Goal: Task Accomplishment & Management: Use online tool/utility

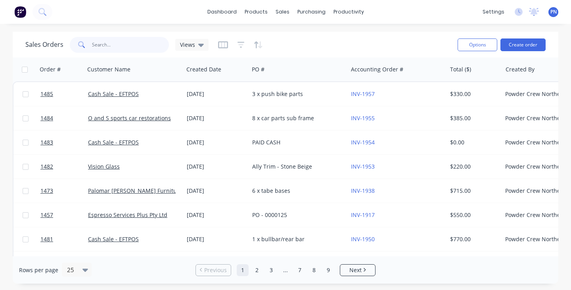
scroll to position [0, 1]
click at [519, 46] on button "Create order" at bounding box center [522, 44] width 45 height 13
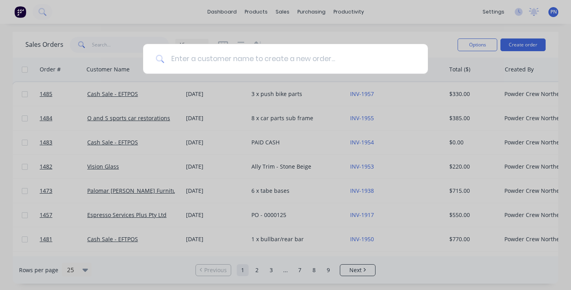
click at [220, 57] on input at bounding box center [290, 59] width 251 height 30
paste input "pkproperty"
click at [174, 59] on input "pkproperty" at bounding box center [286, 59] width 243 height 30
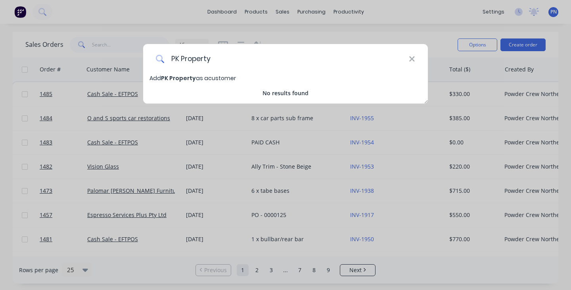
type input "PK Property"
click at [185, 75] on span "PK Property" at bounding box center [178, 78] width 35 height 8
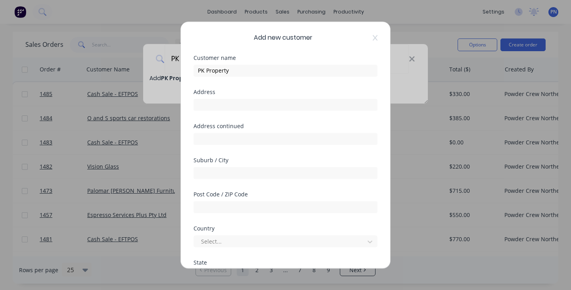
select select "AU"
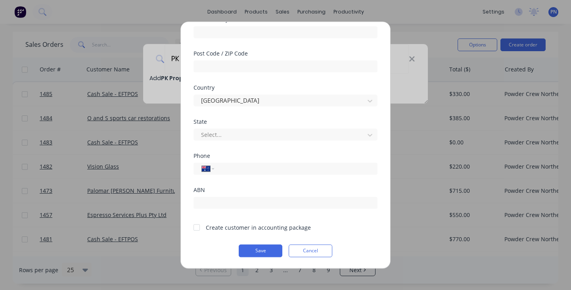
scroll to position [141, 0]
click at [226, 167] on input "tel" at bounding box center [294, 168] width 149 height 9
paste input "0431 744 360"
type input "0431 744 360"
click at [199, 229] on div at bounding box center [197, 227] width 16 height 16
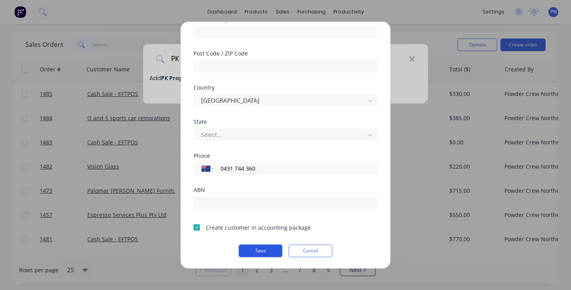
click at [258, 256] on button "Save" at bounding box center [261, 250] width 44 height 13
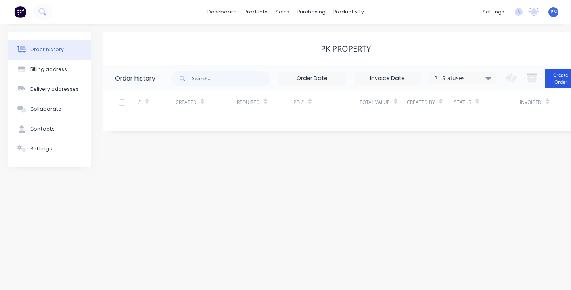
click at [557, 79] on button "Create Order" at bounding box center [561, 79] width 32 height 20
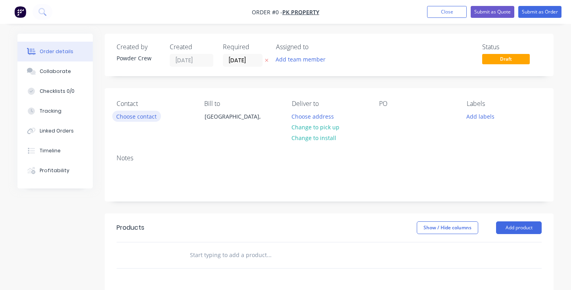
click at [136, 111] on button "Choose contact" at bounding box center [136, 116] width 49 height 11
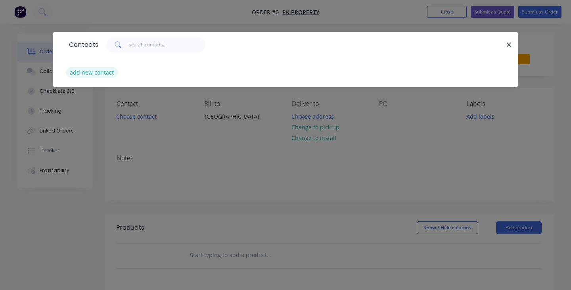
click at [103, 73] on button "add new contact" at bounding box center [92, 72] width 52 height 11
select select "AU"
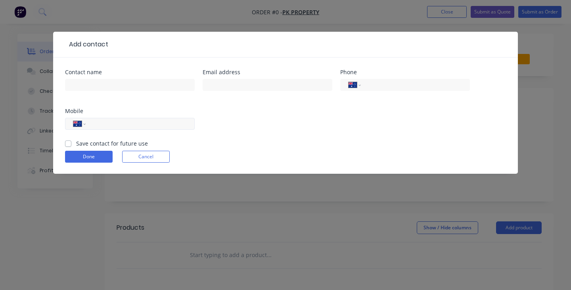
click at [103, 124] on input "tel" at bounding box center [138, 123] width 95 height 9
paste input "0431 744 360"
type input "0431 744 360"
paste input "[PERSON_NAME][EMAIL_ADDRESS][DOMAIN_NAME]"
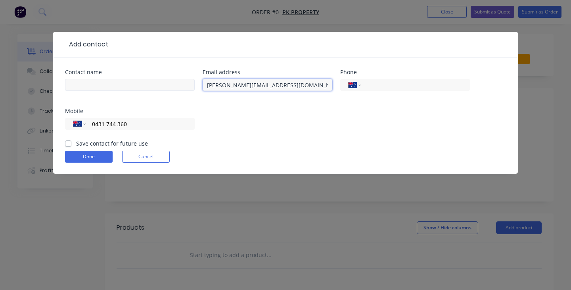
type input "[PERSON_NAME][EMAIL_ADDRESS][DOMAIN_NAME]"
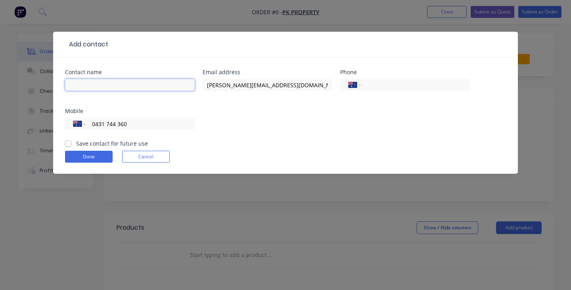
paste input "[PERSON_NAME]"
type input "[PERSON_NAME]"
click at [97, 155] on button "Done" at bounding box center [89, 157] width 48 height 12
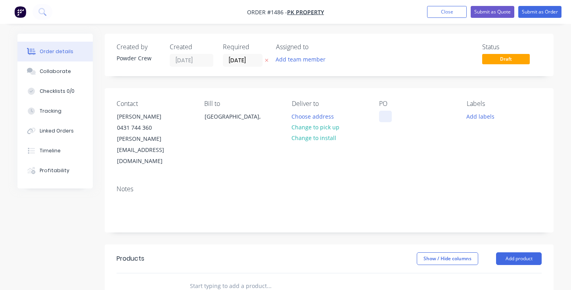
click at [379, 116] on div at bounding box center [385, 116] width 13 height 11
paste div
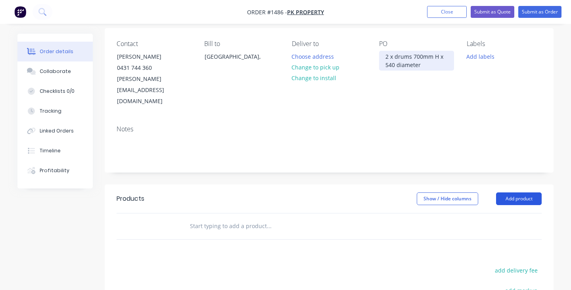
scroll to position [65, 0]
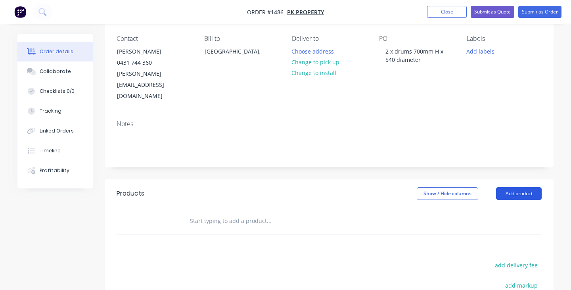
click at [511, 187] on button "Add product" at bounding box center [519, 193] width 46 height 13
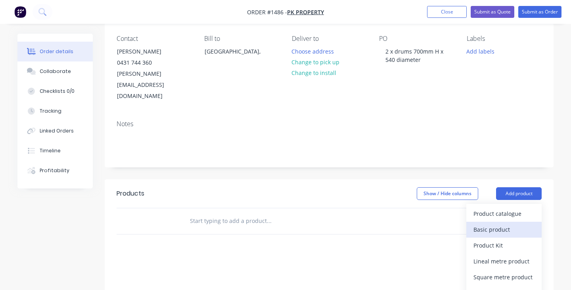
click at [493, 224] on div "Basic product" at bounding box center [503, 229] width 61 height 11
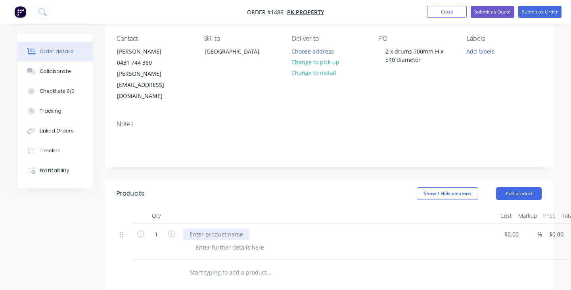
click at [228, 228] on div at bounding box center [216, 233] width 66 height 11
paste div
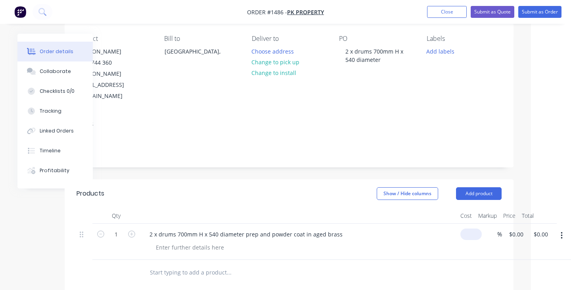
click at [469, 224] on div "$0.00" at bounding box center [469, 242] width 25 height 36
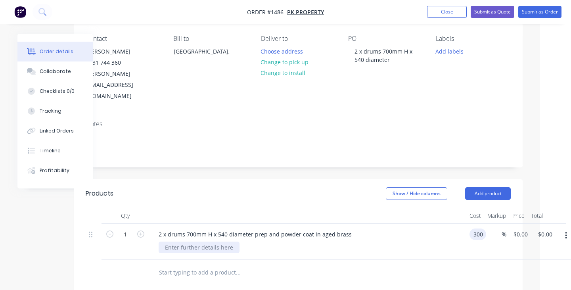
type input "$300.00"
click at [229, 241] on div at bounding box center [199, 246] width 81 height 11
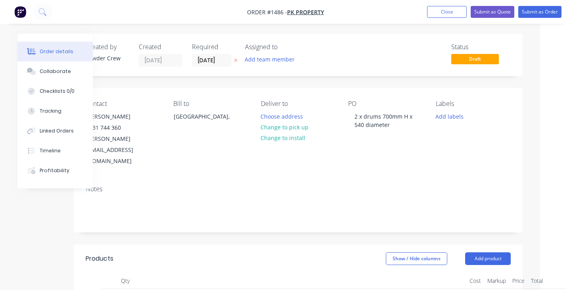
scroll to position [0, 31]
click at [538, 12] on button "Submit as Order" at bounding box center [539, 12] width 43 height 12
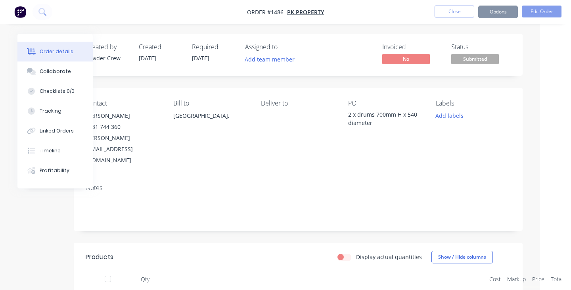
scroll to position [0, 0]
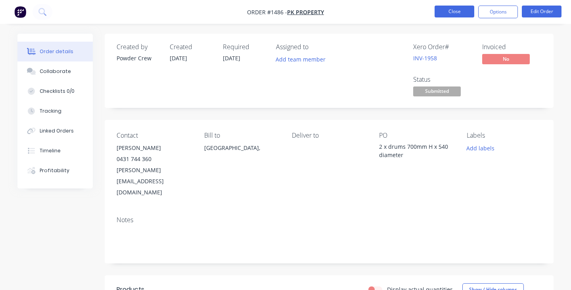
click at [463, 13] on button "Close" at bounding box center [455, 12] width 40 height 12
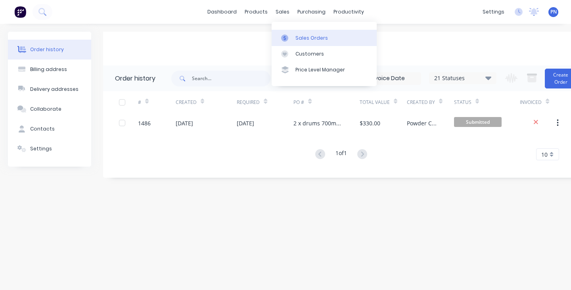
click at [297, 36] on div "Sales Orders" at bounding box center [311, 37] width 33 height 7
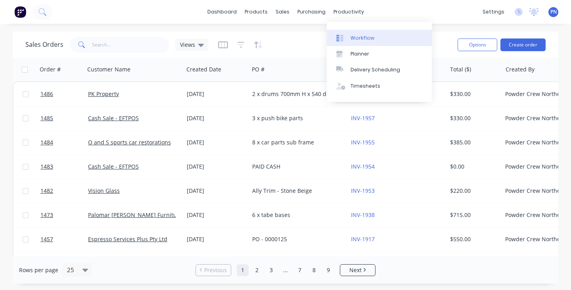
click at [354, 36] on div "Workflow" at bounding box center [362, 37] width 24 height 7
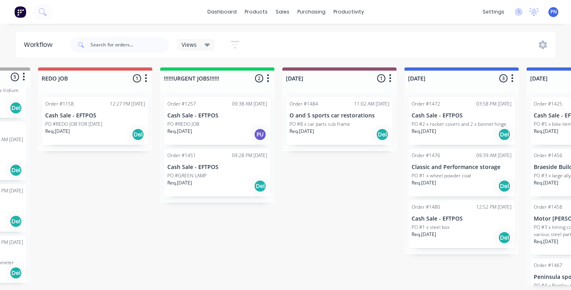
scroll to position [0, 101]
click at [239, 190] on div "Req. [DATE] Del" at bounding box center [217, 185] width 100 height 13
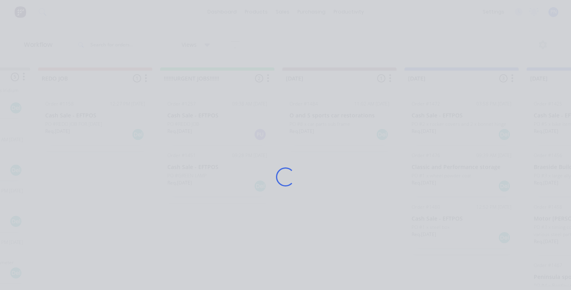
scroll to position [0, 149]
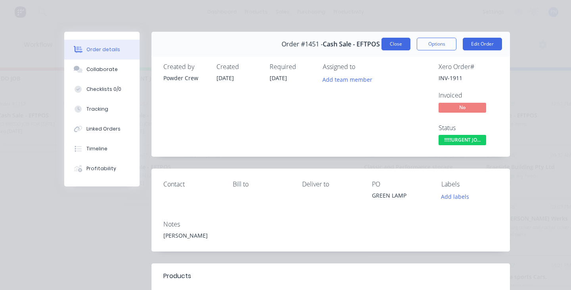
click at [392, 48] on button "Close" at bounding box center [395, 44] width 29 height 13
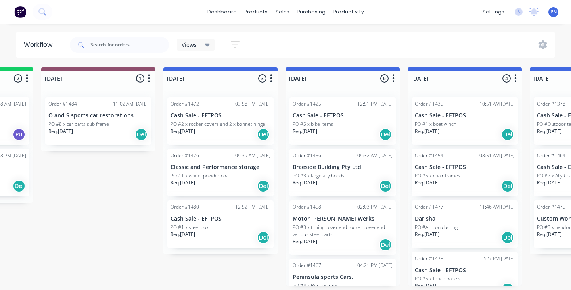
scroll to position [0, 342]
click at [228, 140] on div "Req. [DATE] Del" at bounding box center [220, 134] width 100 height 13
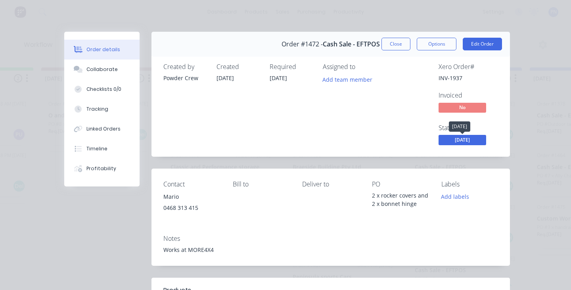
click at [469, 138] on span "[DATE]" at bounding box center [463, 140] width 48 height 10
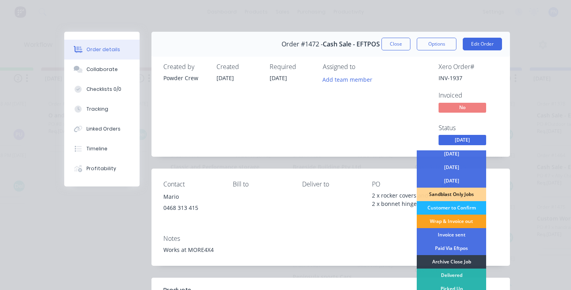
scroll to position [57, 0]
click at [457, 221] on div "Wrap & Invoice out" at bounding box center [451, 220] width 69 height 13
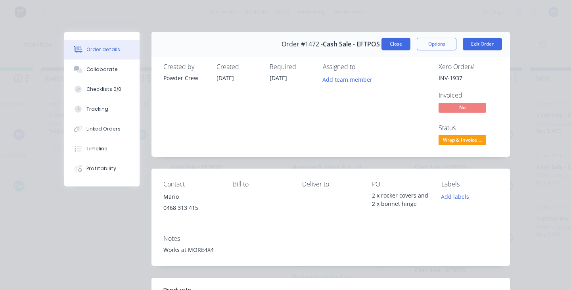
click at [395, 46] on button "Close" at bounding box center [395, 44] width 29 height 13
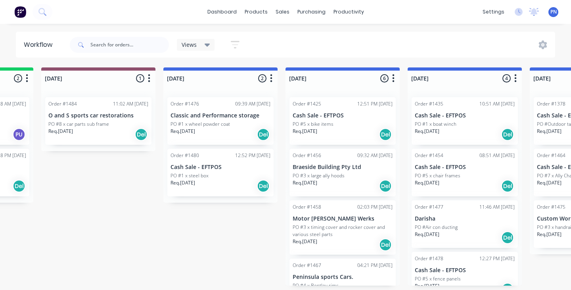
click at [234, 136] on div "Req. [DATE] Del" at bounding box center [220, 134] width 100 height 13
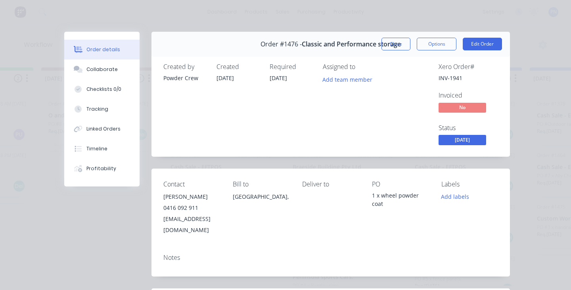
click at [476, 141] on span "[DATE]" at bounding box center [463, 140] width 48 height 10
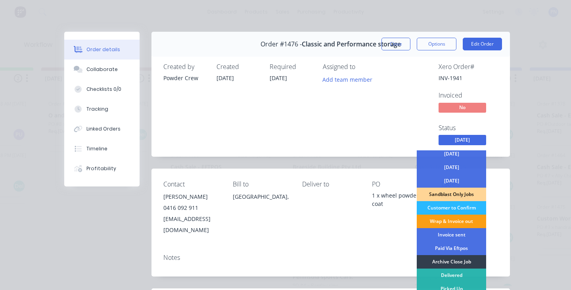
click at [447, 220] on div "Wrap & Invoice out" at bounding box center [451, 220] width 69 height 13
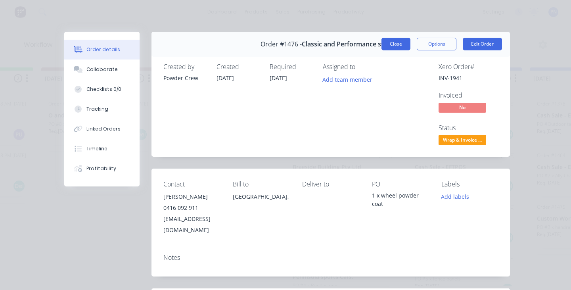
click at [398, 47] on button "Close" at bounding box center [395, 44] width 29 height 13
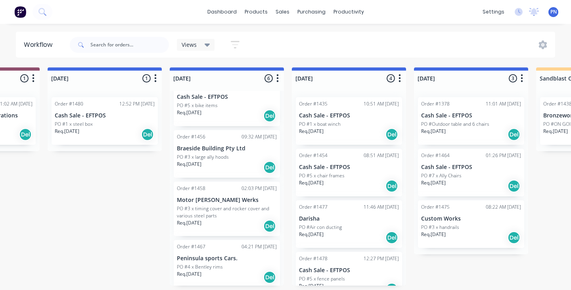
scroll to position [21, 0]
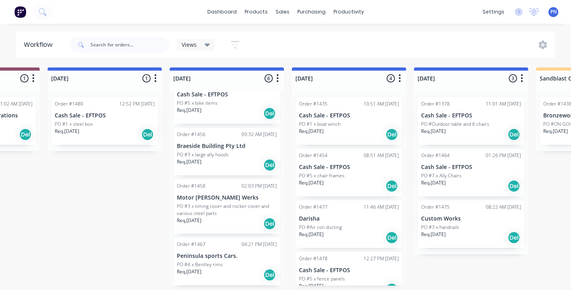
click at [239, 159] on div "Req. [DATE] Del" at bounding box center [227, 164] width 100 height 13
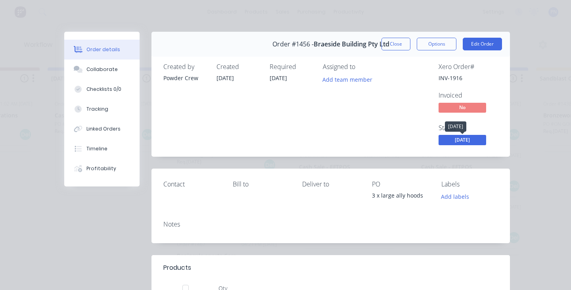
click at [463, 137] on span "[DATE]" at bounding box center [463, 140] width 48 height 10
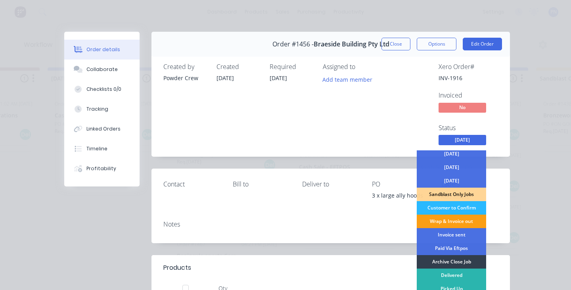
scroll to position [57, 0]
click at [448, 217] on div "Wrap & Invoice out" at bounding box center [451, 220] width 69 height 13
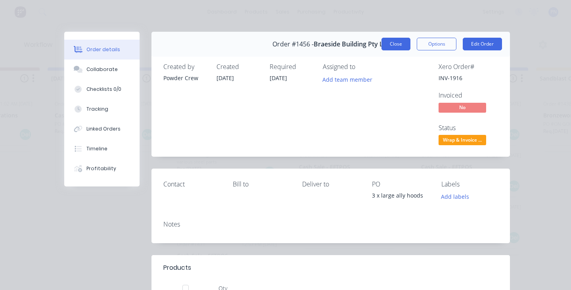
click at [400, 49] on button "Close" at bounding box center [395, 44] width 29 height 13
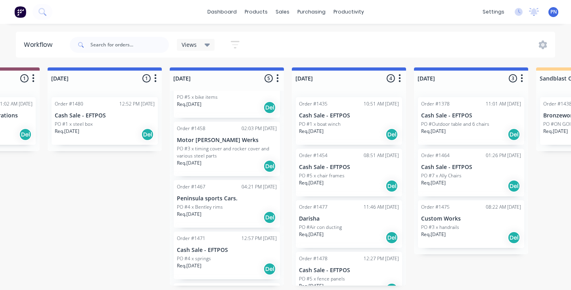
scroll to position [34, 0]
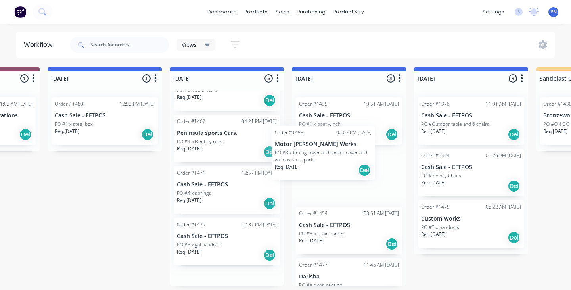
drag, startPoint x: 232, startPoint y: 153, endPoint x: 335, endPoint y: 163, distance: 104.4
click at [335, 163] on div "Submitted 5 Status colour #ADADAD hex #ADADAD Save Cancel Summaries Total order…" at bounding box center [484, 176] width 1897 height 218
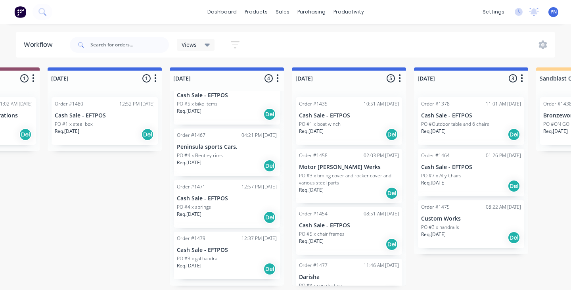
scroll to position [20, 0]
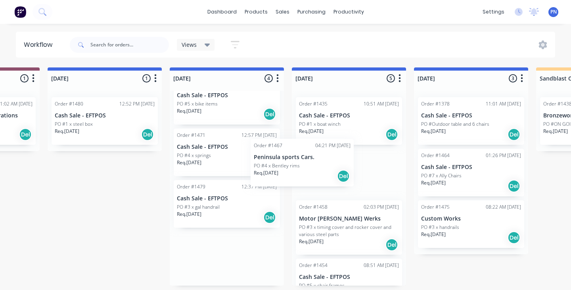
drag, startPoint x: 234, startPoint y: 165, endPoint x: 316, endPoint y: 176, distance: 82.8
click at [316, 176] on div "Submitted 5 Status colour #ADADAD hex #ADADAD Save Cancel Summaries Total order…" at bounding box center [484, 176] width 1897 height 218
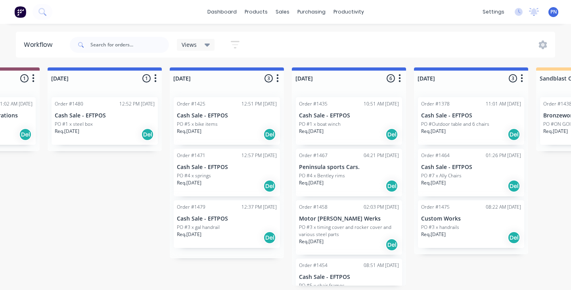
scroll to position [0, 0]
click at [220, 159] on div "Order #1471 12:57 PM [DATE] Cash Sale - EFTPOS PO #4 x springs Req. [DATE] Del" at bounding box center [227, 173] width 106 height 48
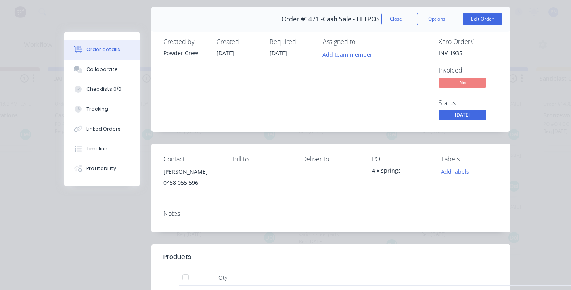
scroll to position [15, 0]
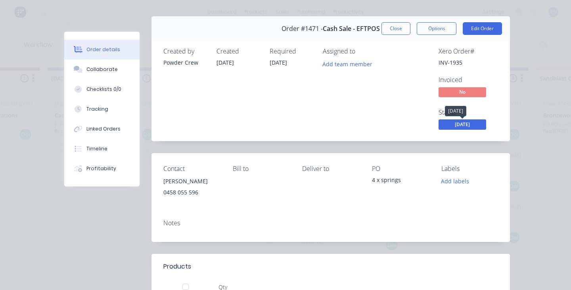
click at [458, 122] on span "[DATE]" at bounding box center [463, 124] width 48 height 10
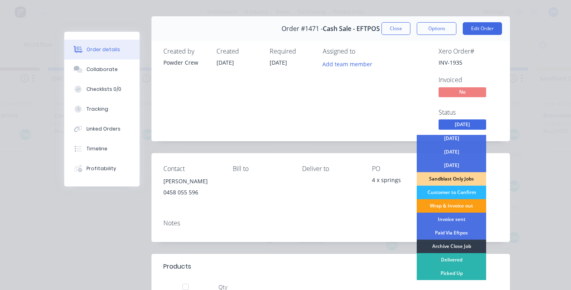
scroll to position [57, 0]
click at [454, 204] on div "Wrap & Invoice out" at bounding box center [451, 205] width 69 height 13
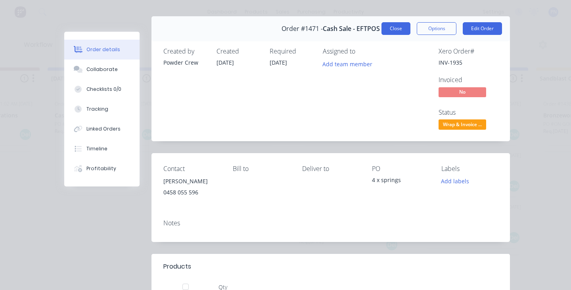
click at [393, 26] on button "Close" at bounding box center [395, 28] width 29 height 13
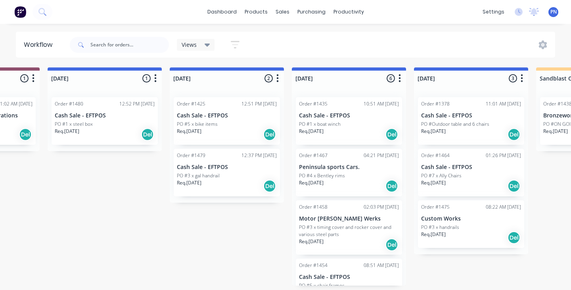
click at [252, 184] on div "Req. [DATE] Del" at bounding box center [227, 185] width 100 height 13
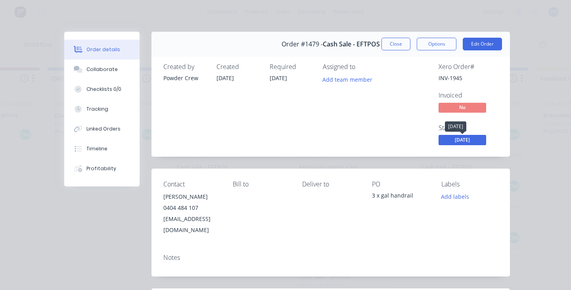
click at [473, 138] on span "[DATE]" at bounding box center [463, 140] width 48 height 10
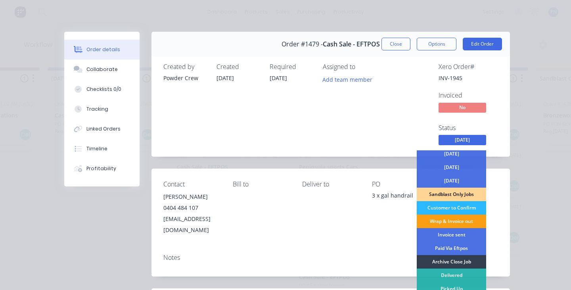
click at [453, 219] on div "Wrap & Invoice out" at bounding box center [451, 220] width 69 height 13
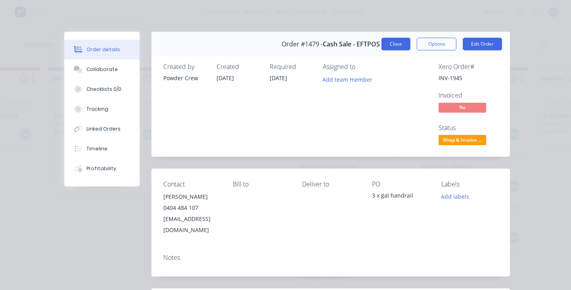
click at [399, 47] on button "Close" at bounding box center [395, 44] width 29 height 13
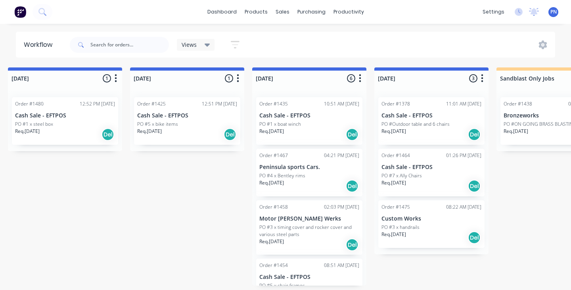
scroll to position [0, 511]
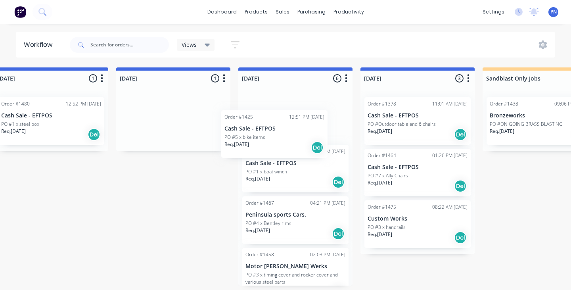
drag, startPoint x: 179, startPoint y: 125, endPoint x: 283, endPoint y: 138, distance: 105.1
click at [283, 138] on div "Submitted 5 Status colour #ADADAD hex #ADADAD Save Cancel Summaries Total order…" at bounding box center [431, 176] width 1897 height 218
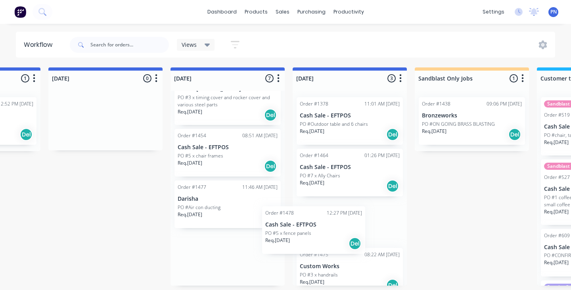
scroll to position [20, 0]
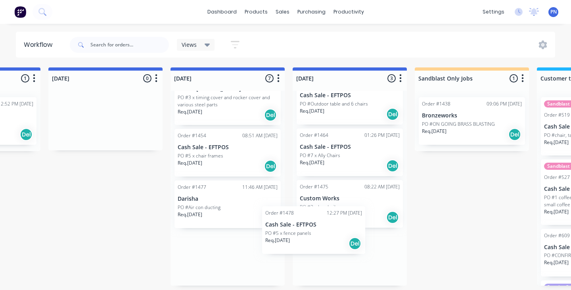
drag, startPoint x: 242, startPoint y: 260, endPoint x: 328, endPoint y: 234, distance: 90.2
click at [330, 234] on div "Submitted 5 Status colour #ADADAD hex #ADADAD Save Cancel Summaries Total order…" at bounding box center [363, 176] width 1897 height 218
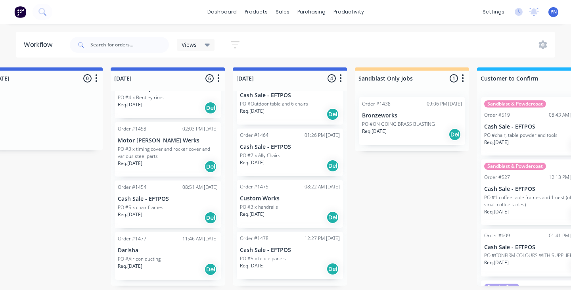
scroll to position [0, 0]
